Goal: Task Accomplishment & Management: Complete application form

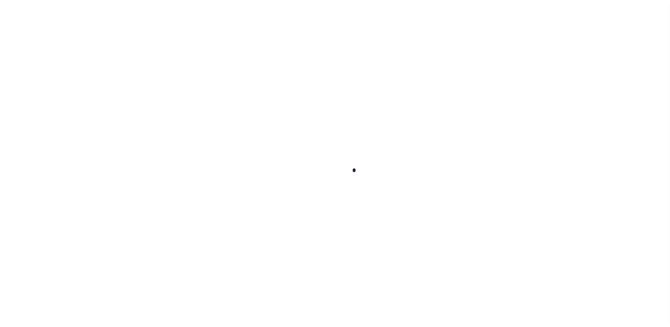
scroll to position [58, 0]
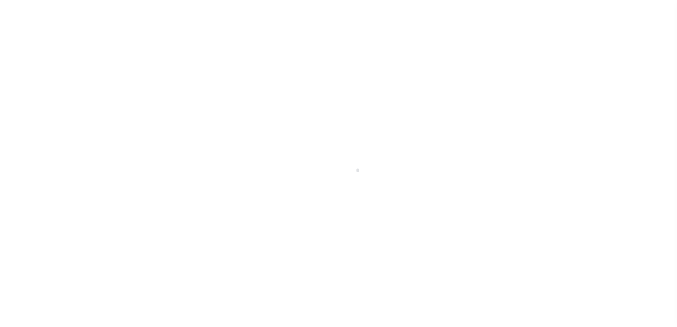
select select "200"
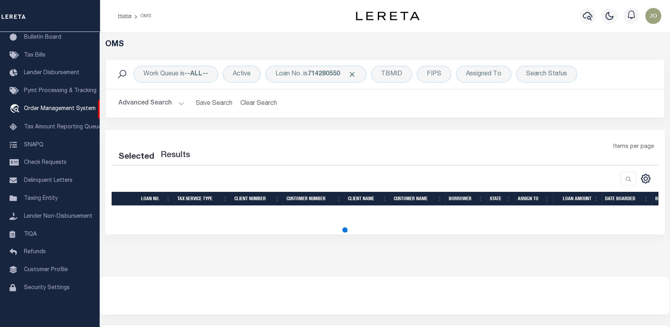
select select "200"
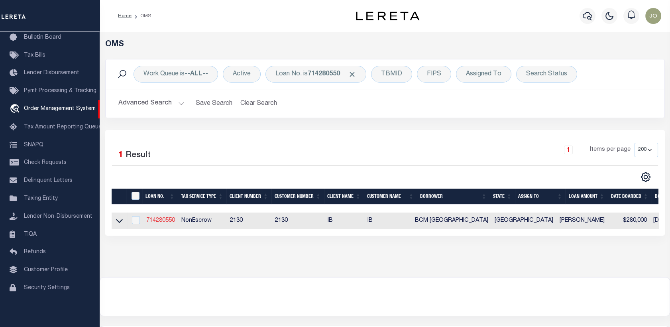
click at [171, 220] on link "714280550" at bounding box center [160, 221] width 29 height 6
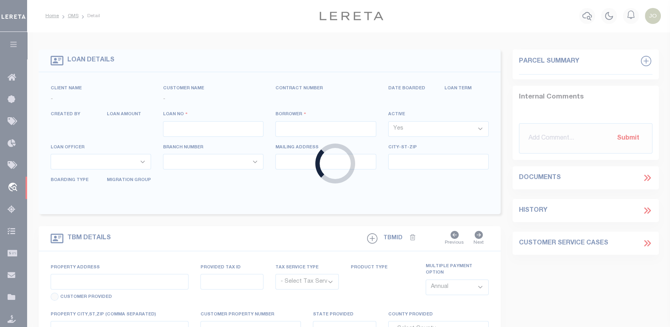
type input "714280550"
type input "BCM [GEOGRAPHIC_DATA]"
select select
type input "ATTN: [PERSON_NAME] [STREET_ADDRESS]"
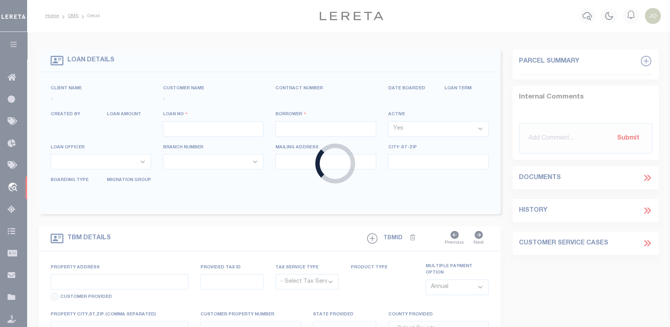
type input "[US_STATE][GEOGRAPHIC_DATA] 77591"
select select
select select "NonEscrow"
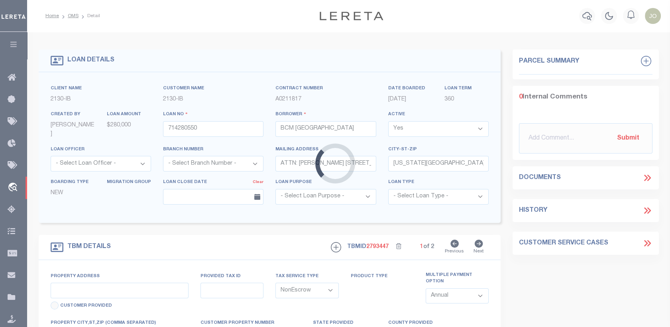
select select "7065"
select select "2702"
type input "[STREET_ADDRESS]"
select select
type input "[US_STATE][GEOGRAPHIC_DATA] 77590"
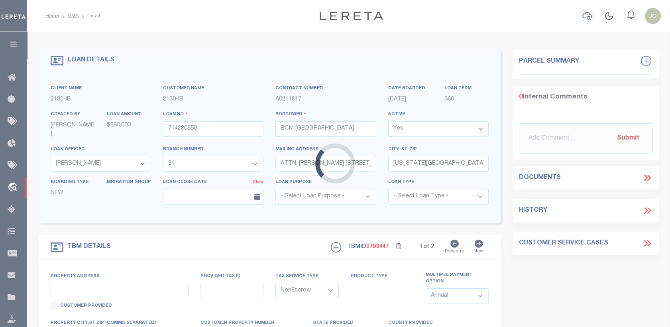
type input "[US_STATE]"
type input "[GEOGRAPHIC_DATA]"
select select
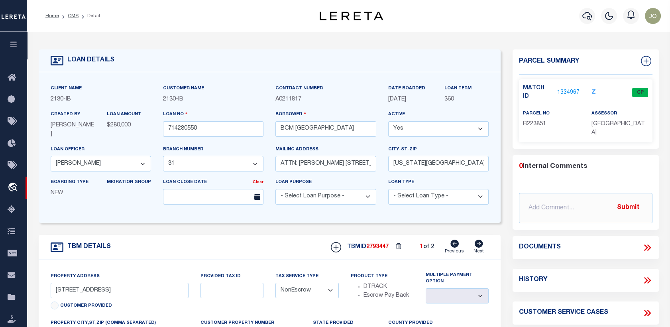
click at [648, 244] on icon at bounding box center [649, 247] width 4 height 6
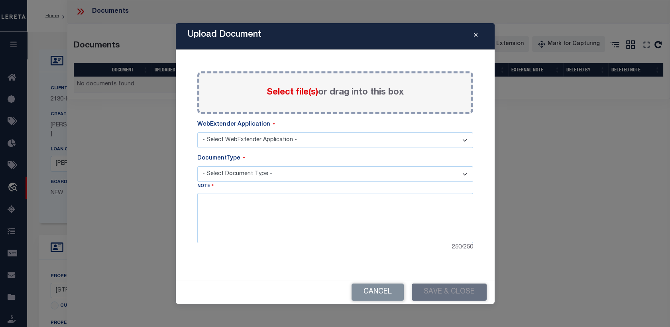
click at [474, 37] on icon "Close" at bounding box center [476, 35] width 4 height 6
